Goal: Transaction & Acquisition: Purchase product/service

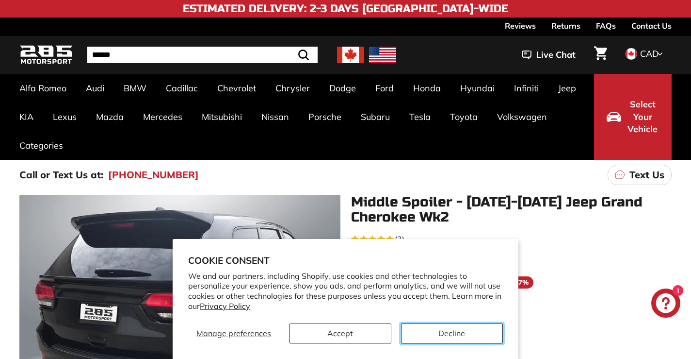
click at [462, 329] on button "Decline" at bounding box center [452, 333] width 102 height 20
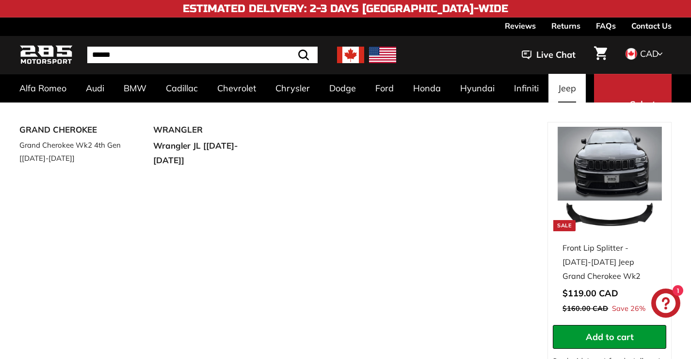
click at [564, 88] on link "Jeep" at bounding box center [567, 88] width 37 height 29
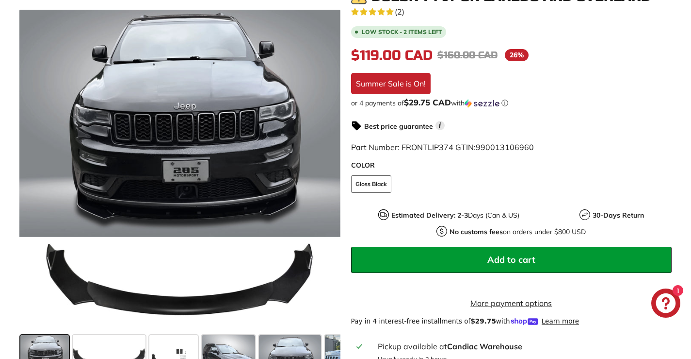
scroll to position [485, 0]
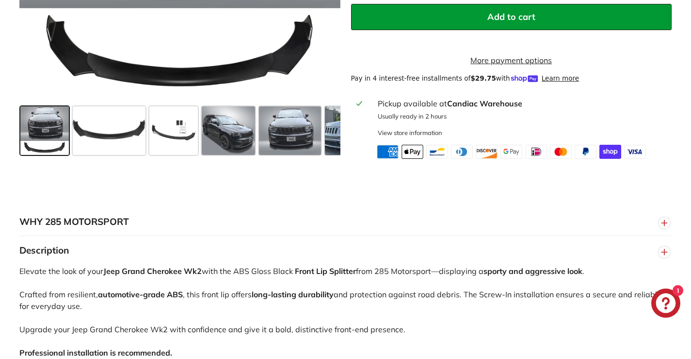
click at [331, 148] on span at bounding box center [361, 130] width 73 height 49
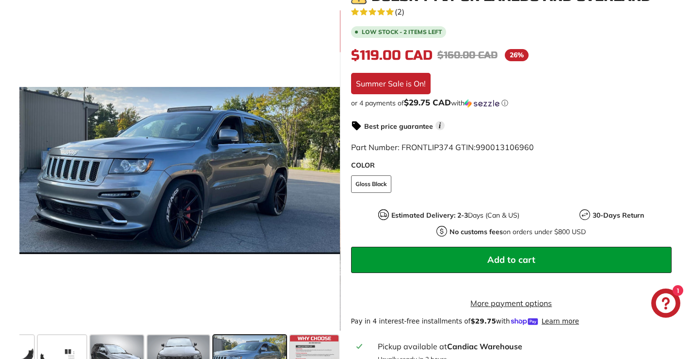
scroll to position [0, 0]
